Goal: Find specific page/section: Find specific page/section

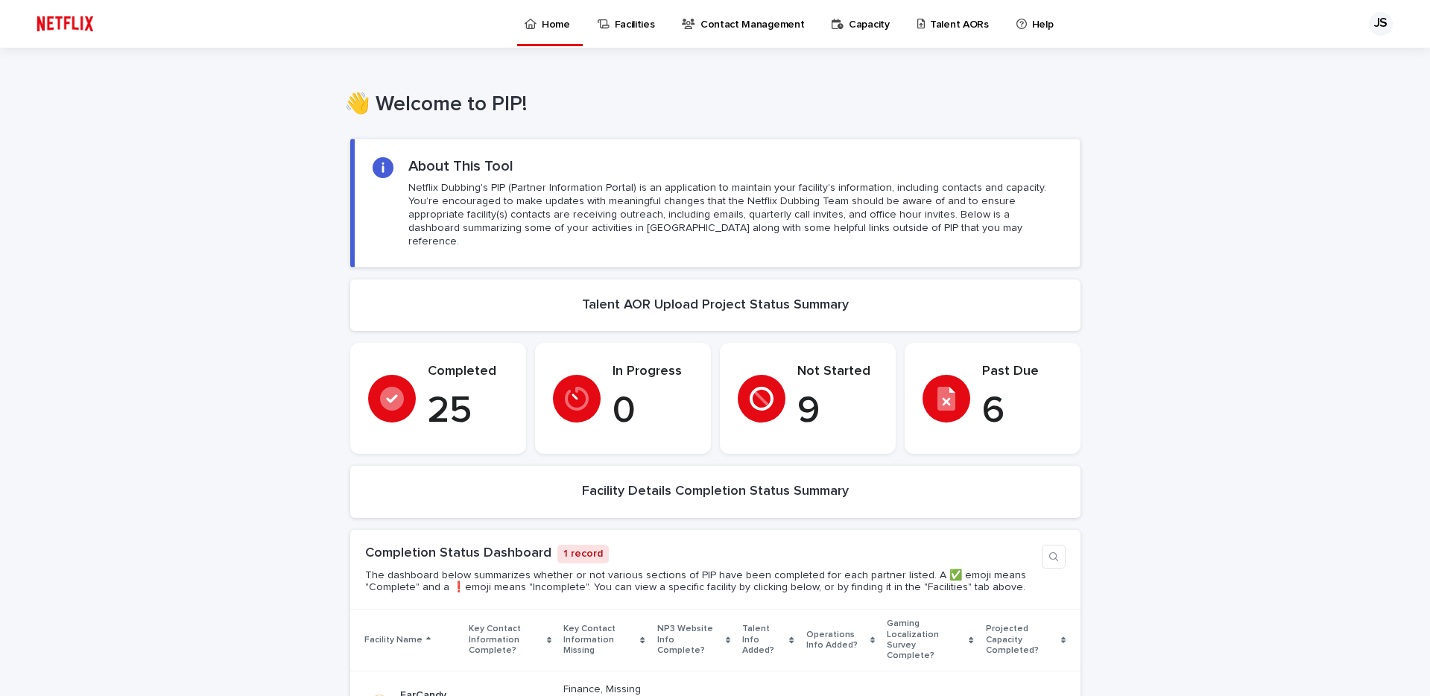
click at [982, 394] on p "6" at bounding box center [1022, 411] width 81 height 45
click at [950, 23] on p "Talent AORs" at bounding box center [959, 15] width 59 height 31
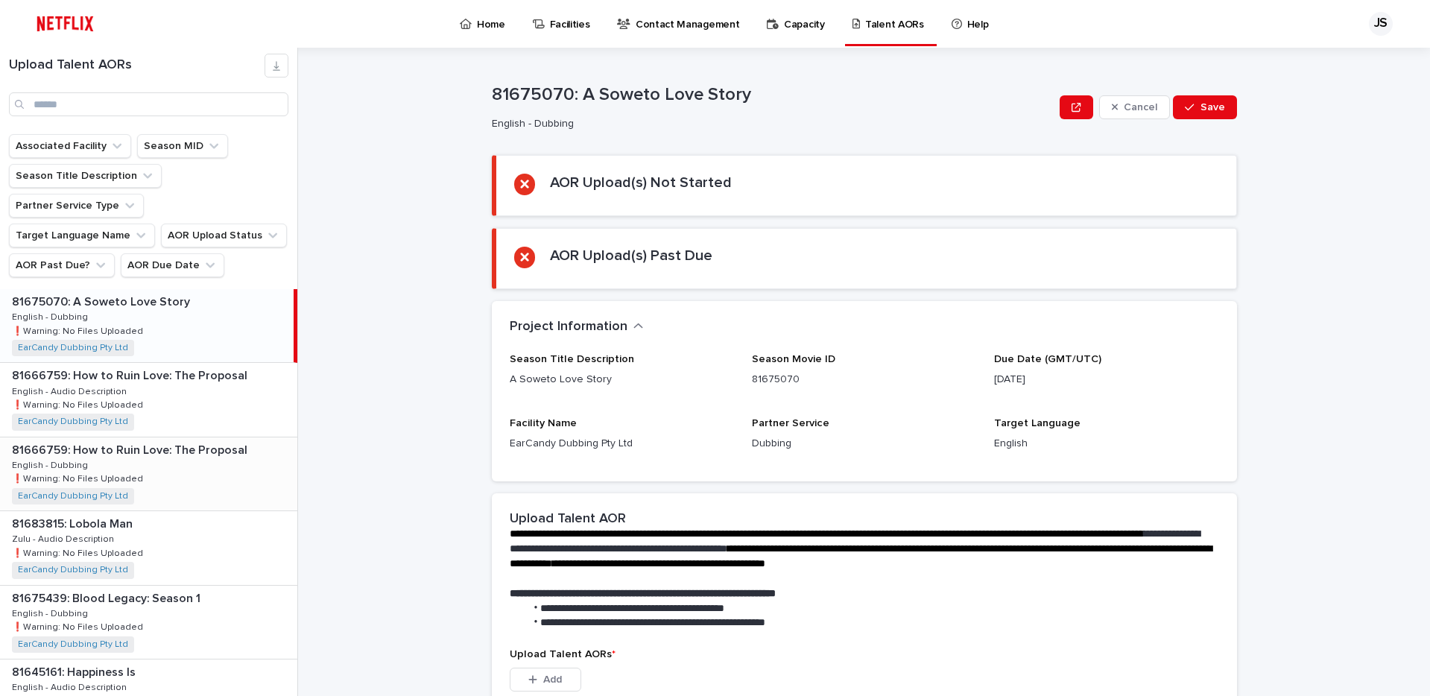
click at [206, 438] on div "81666759: How to Ruin Love: The Proposal 81666759: How to Ruin Love: The Propos…" at bounding box center [148, 474] width 297 height 73
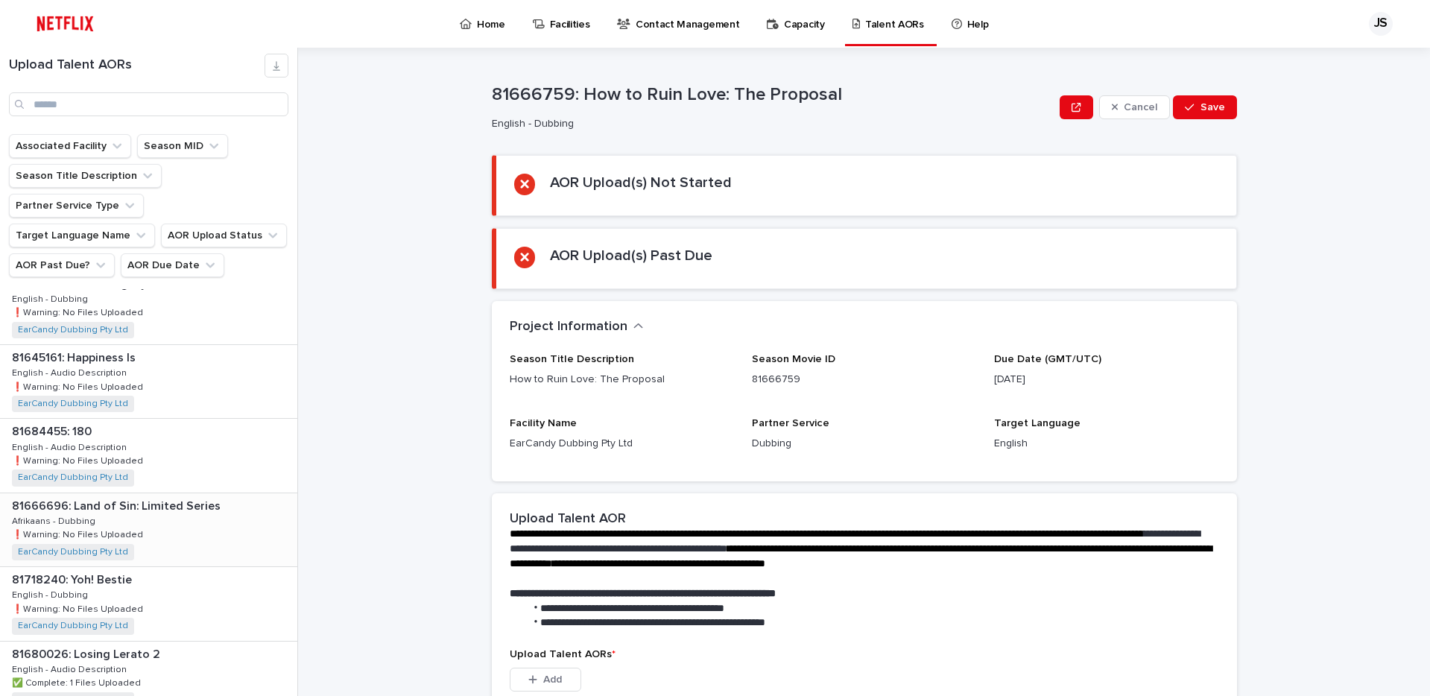
scroll to position [311, 0]
click at [194, 505] on div "81666696: Land of Sin: Limited Series 81666696: Land of Sin: Limited Series Afr…" at bounding box center [148, 533] width 297 height 73
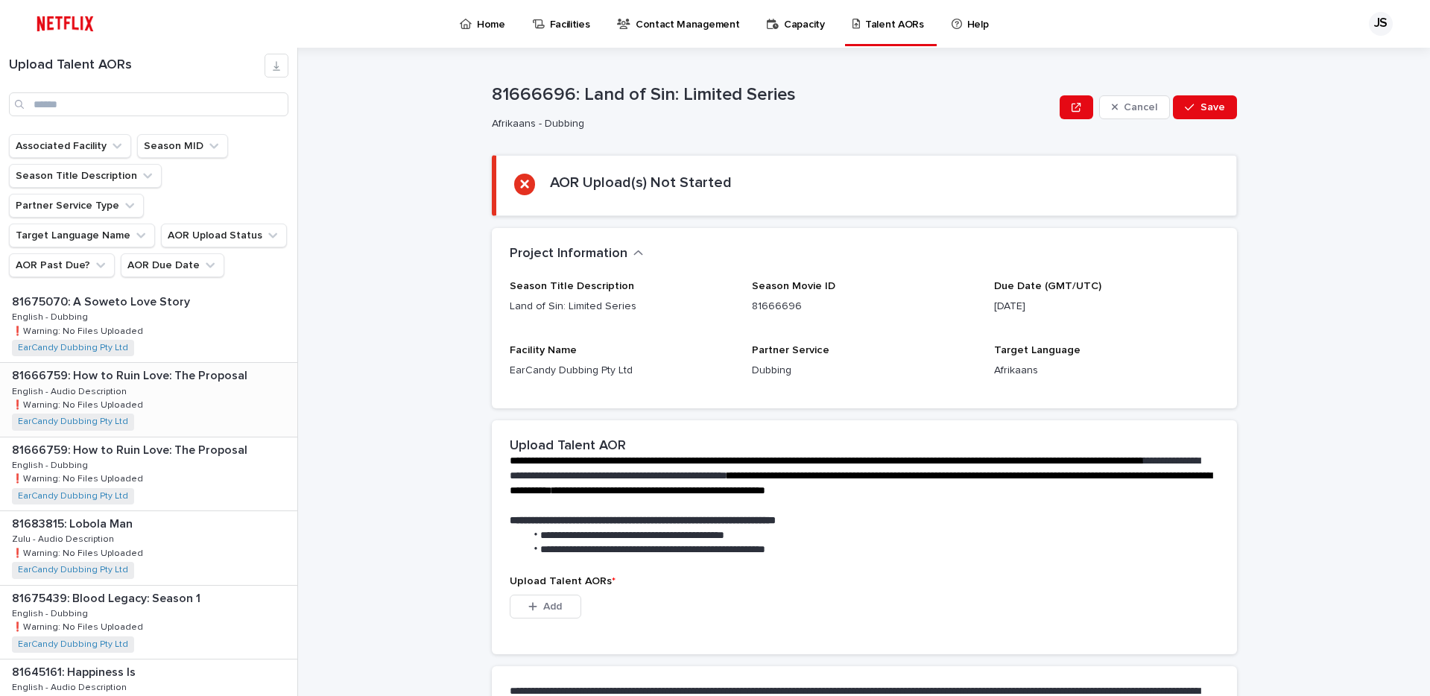
click at [180, 363] on div "81666759: How to Ruin Love: The Proposal 81666759: How to Ruin Love: The Propos…" at bounding box center [148, 399] width 297 height 73
